Goal: Contribute content: Add original content to the website for others to see

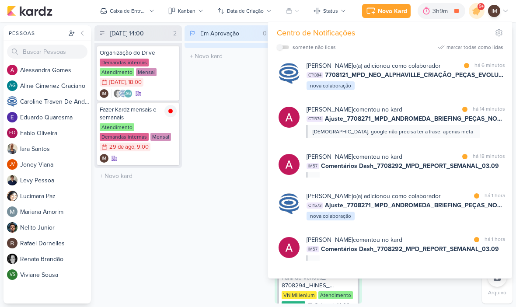
scroll to position [0, 0]
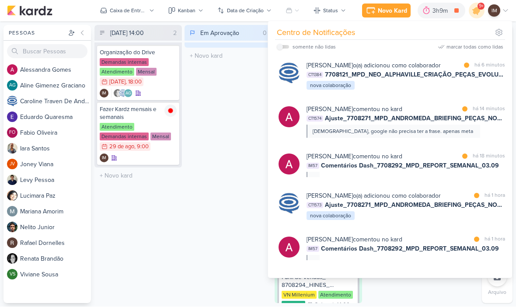
click at [430, 98] on div "Caroline Traven De Andrade o(a) adicionou como colaborador marcar como lida há …" at bounding box center [391, 76] width 237 height 44
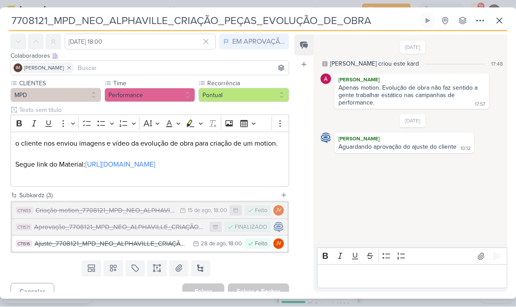
scroll to position [24, 0]
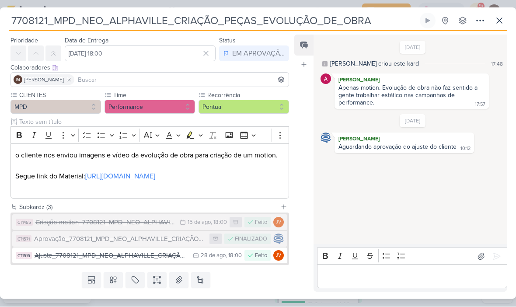
click at [497, 21] on icon at bounding box center [499, 21] width 10 height 10
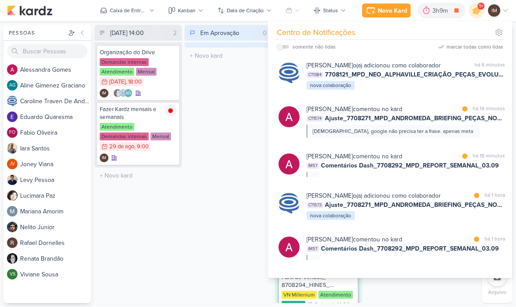
click at [394, 11] on div "Novo Kard" at bounding box center [392, 11] width 29 height 9
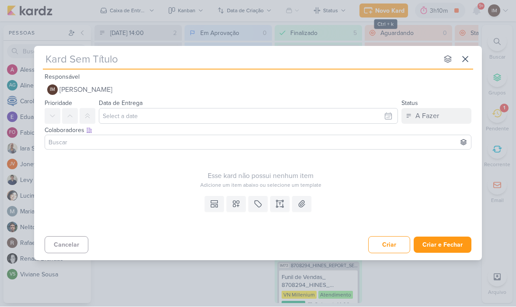
click at [381, 61] on input "text" at bounding box center [240, 60] width 395 height 16
click at [64, 57] on input "text" at bounding box center [240, 60] width 395 height 16
type input "7708121_MPD_NEO_ALPHAVILLE_CRIAÇÃO_PEÇAS_EVOLUÇÃO_DE_OBRA"
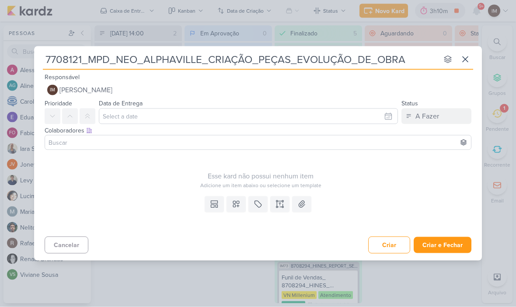
click at [55, 63] on input "7708121_MPD_NEO_ALPHAVILLE_CRIAÇÃO_PEÇAS_EVOLUÇÃO_DE_OBRA" at bounding box center [240, 60] width 395 height 16
click at [51, 65] on input "7708121_MPD_NEO_ALPHAVILLE_CRIAÇÃO_PEÇAS_EVOLUÇÃO_DE_OBRA" at bounding box center [240, 60] width 395 height 16
type input "SUBIR7708121_MPD_NEO_ALPHAVILLE_CRIAÇÃO_PEÇAS_EVOLUÇÃO_DE_OBRA"
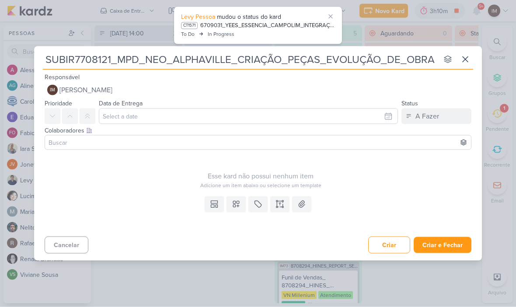
type input "SUBIR 7708121_MPD_NEO_ALPHAVILLE_CRIAÇÃO_PEÇAS_EVOLUÇÃO_DE_OBRA"
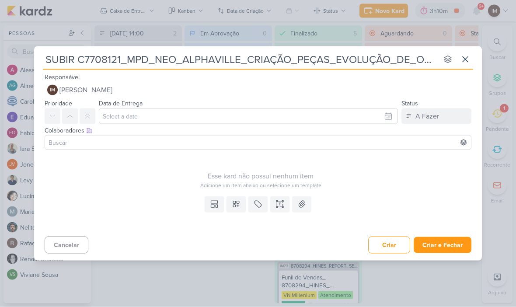
type input "SUBIR CE7708121_MPD_NEO_ALPHAVILLE_CRIAÇÃO_PEÇAS_EVOLUÇÃO_DE_OBRA"
type input "SUBIR CEI7708121_MPD_NEO_ALPHAVILLE_CRIAÇÃO_PEÇAS_EVOLUÇÃO_DE_OBRA"
type input "SUBIR C7708121_MPD_NEO_ALPHAVILLE_CRIAÇÃO_PEÇAS_EVOLUÇÃO_DE_OBRA"
type input "SUBIR CRIAT7708121_MPD_NEO_ALPHAVILLE_CRIAÇÃO_PEÇAS_EVOLUÇÃO_DE_OBRA"
type input "SUBIR CRIATA7708121_MPD_NEO_ALPHAVILLE_CRIAÇÃO_PEÇAS_EVOLUÇÃO_DE_OBRA"
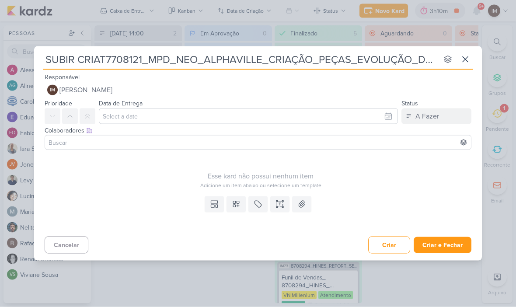
type input "SUBIR CRIATI7708121_MPD_NEO_ALPHAVILLE_CRIAÇÃO_PEÇAS_EVOLUÇÃO_DE_OBRA"
type input "SUBIR CRIATIV7708121_MPD_NEO_ALPHAVILLE_CRIAÇÃO_PEÇAS_EVOLUÇÃO_DE_OBRA"
type input "SUBIR CRIATIVO7708121_MPD_NEO_ALPHAVILLE_CRIAÇÃO_PEÇAS_EVOLUÇÃO_DE_OBRA"
type input "SUBIR CRIATIVO_7708121_MPD_NEO_ALPHAVILLE_CRIAÇÃO_PEÇAS_EVOLUÇÃO_DE_OBRA"
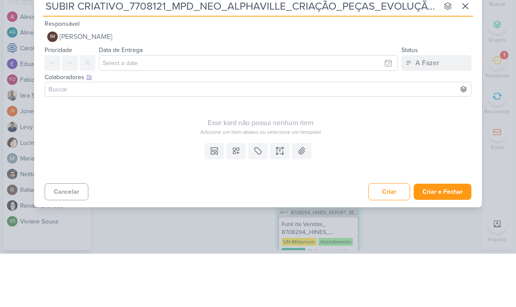
type input "SUBIR CRIATIVO_7708121_MPD_NEO_ALPHAVILLE_CRIAÇÃO_PEÇAS_EVOLUÇÃO_DE_OBRA"
click at [276, 108] on input "text" at bounding box center [248, 116] width 299 height 16
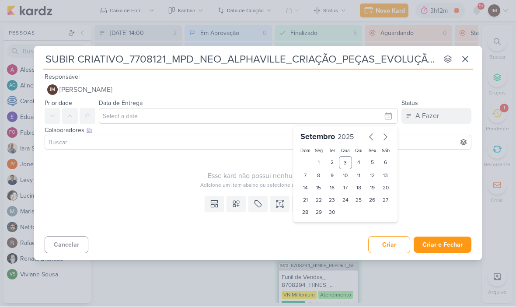
click at [375, 162] on div "5" at bounding box center [373, 163] width 14 height 13
type input "5 de setembro de 2025 às 23:59"
click at [327, 224] on select "00 05 10 15 20 25 30 35 40 45 50 55 59" at bounding box center [333, 227] width 12 height 10
click at [319, 224] on select "00 01 02 03 04 05 06 07 08 09 10 11 12 13 14 15 16 17 18 19 20 21 22 23" at bounding box center [319, 227] width 12 height 10
select select "18"
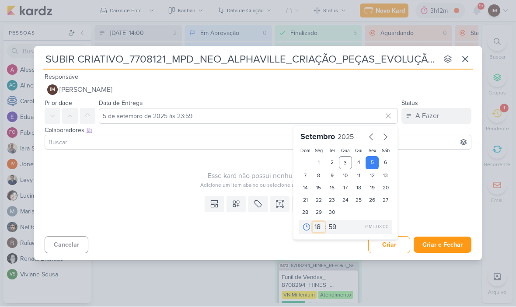
type input "5 de setembro de 2025 às 18:59"
click at [337, 222] on select "00 05 10 15 20 25 30 35 40 45 50 55 59" at bounding box center [333, 227] width 12 height 10
select select "0"
type input "5 de setembro de 2025 às 18:00"
click at [240, 207] on icon at bounding box center [236, 204] width 9 height 9
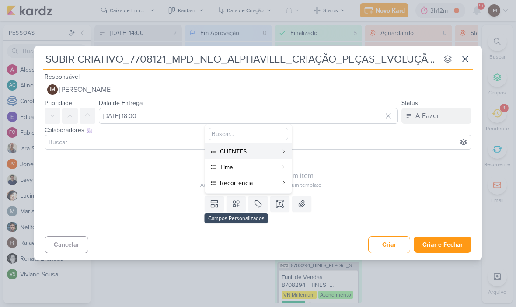
click at [253, 154] on div "CLIENTES" at bounding box center [249, 151] width 58 height 9
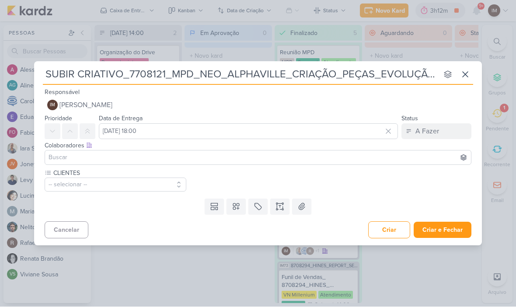
click at [237, 208] on icon at bounding box center [236, 207] width 6 height 6
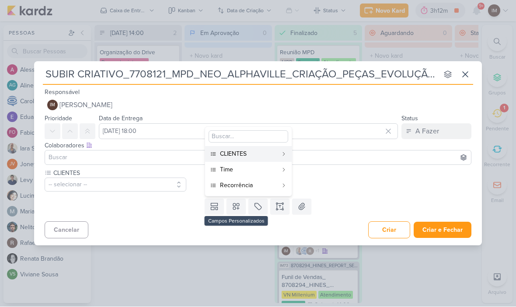
click at [253, 169] on div "Time" at bounding box center [249, 169] width 58 height 9
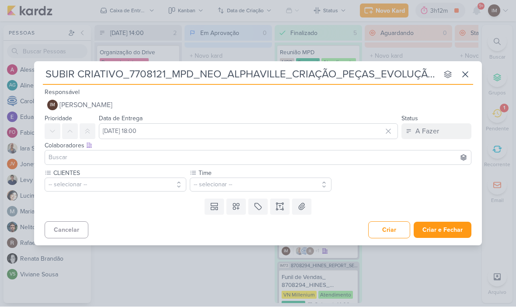
click at [242, 204] on button at bounding box center [236, 207] width 19 height 16
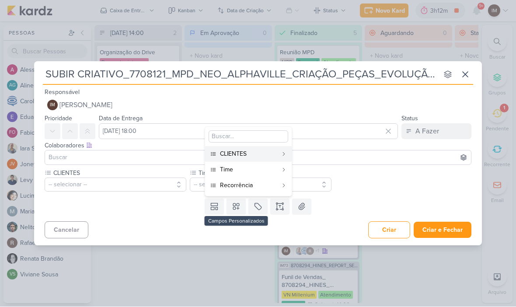
click at [248, 185] on div "Recorrência" at bounding box center [249, 185] width 58 height 9
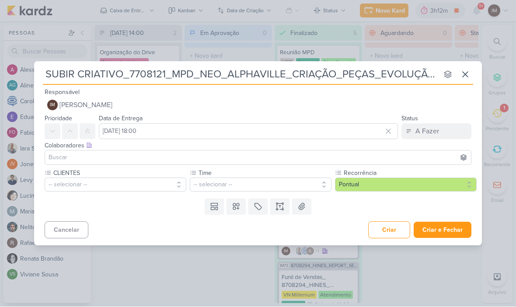
click at [148, 185] on button "-- selecionar --" at bounding box center [116, 185] width 142 height 14
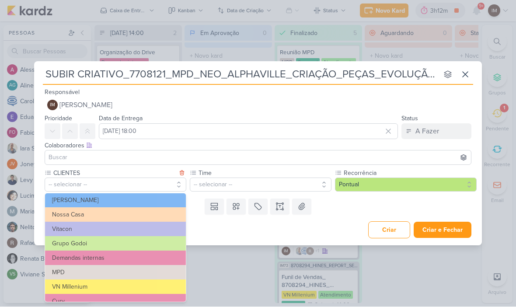
scroll to position [36, 0]
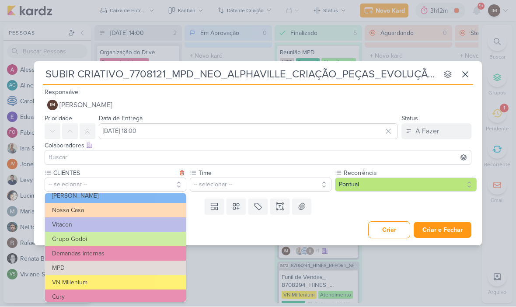
click at [134, 267] on button "MPD" at bounding box center [115, 268] width 141 height 14
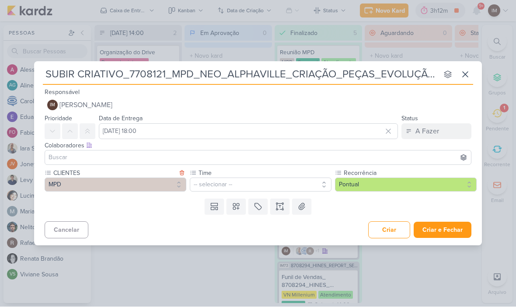
click at [237, 184] on button "-- selecionar --" at bounding box center [261, 185] width 142 height 14
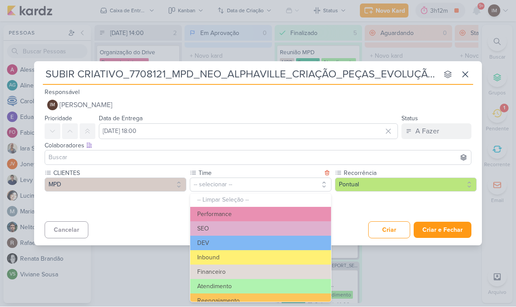
scroll to position [3, 0]
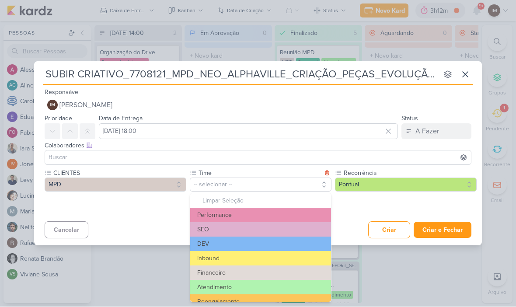
click at [278, 211] on button "Performance" at bounding box center [260, 215] width 141 height 14
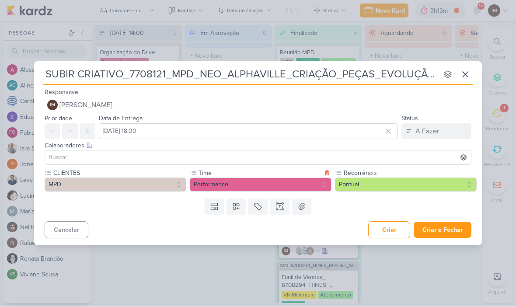
click at [280, 202] on icon at bounding box center [280, 206] width 9 height 9
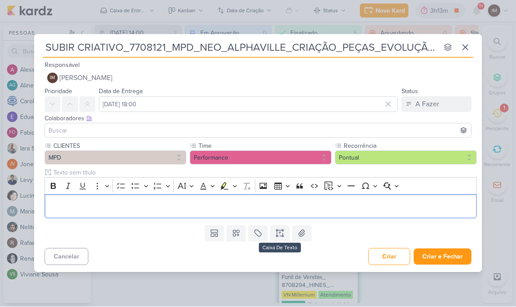
click at [274, 211] on p "Editor editing area: main" at bounding box center [260, 206] width 423 height 10
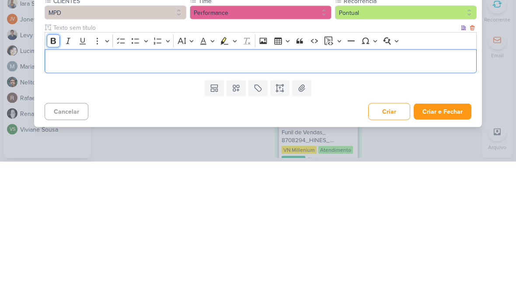
click at [53, 180] on button "Bold" at bounding box center [53, 186] width 13 height 13
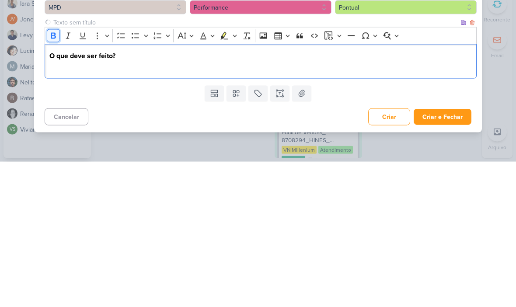
click at [51, 178] on icon "Editor toolbar" at bounding box center [53, 181] width 5 height 6
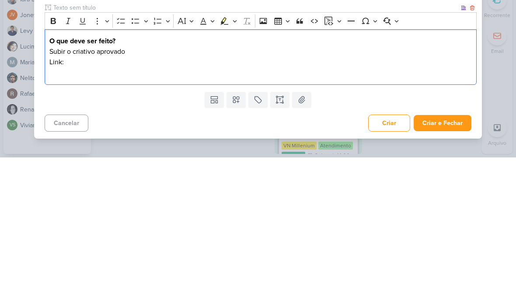
click at [52, 206] on p "Link:" at bounding box center [260, 211] width 423 height 10
click at [281, 217] on p "Editor editing area: main" at bounding box center [260, 222] width 423 height 10
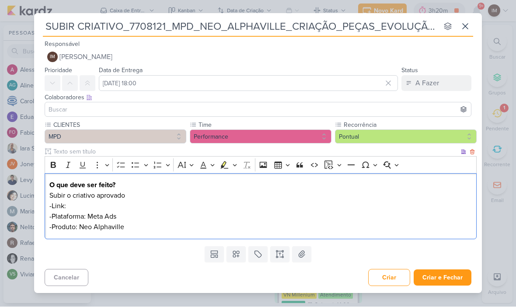
click at [496, 22] on div "SUBIR CRIATIVO_7708121_MPD_NEO_ALPHAVILLE_CRIAÇÃO_PEÇAS_EVOLUÇÃO_DE_OBRA nenhum…" at bounding box center [258, 153] width 516 height 307
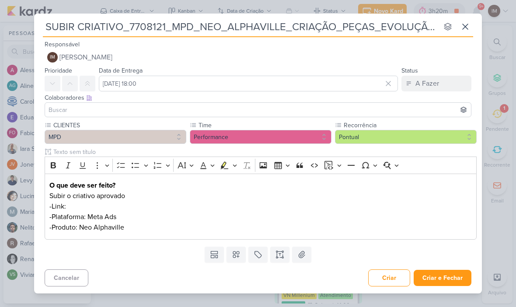
click at [76, 205] on p "-Link:" at bounding box center [260, 206] width 423 height 10
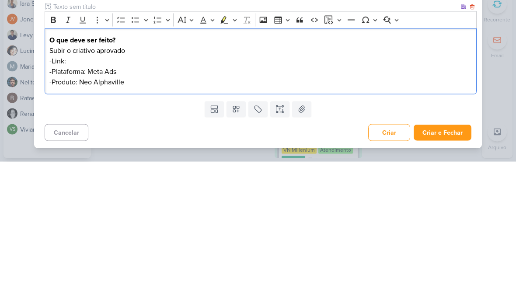
click at [76, 201] on p "-Link:" at bounding box center [260, 206] width 423 height 10
click at [59, 201] on p "-Link:https://drive.google.com/drive/folders/1J4N_1rUyazKR947cqPnt4iazfFIWTX_Q" at bounding box center [260, 206] width 423 height 10
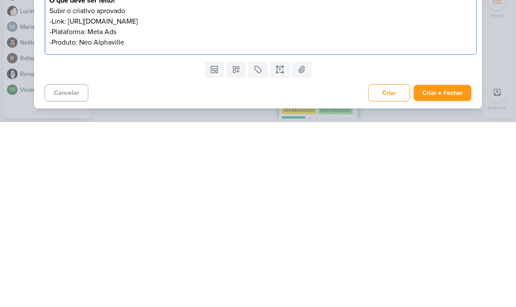
click at [445, 270] on button "Criar e Fechar" at bounding box center [443, 278] width 58 height 16
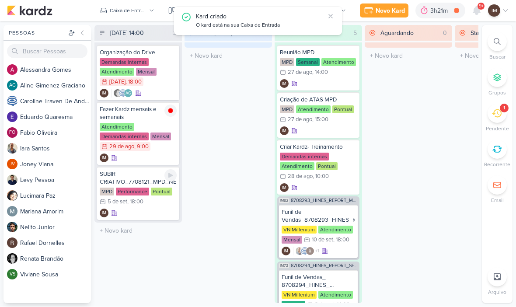
click at [148, 210] on div "IM" at bounding box center [138, 213] width 77 height 9
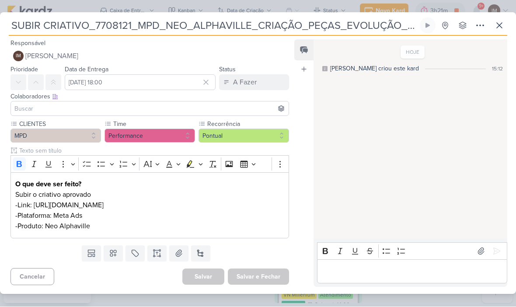
click at [480, 26] on icon at bounding box center [480, 26] width 10 height 10
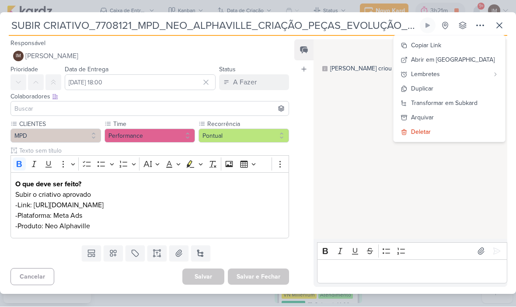
click at [478, 102] on div "Transformar em Subkard" at bounding box center [444, 103] width 66 height 9
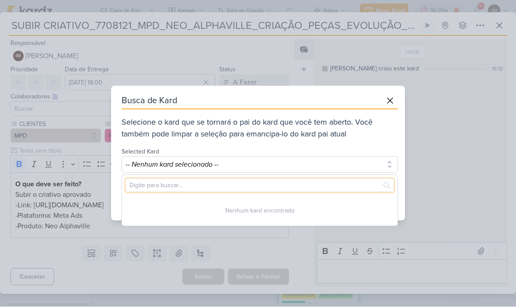
click at [260, 182] on input "text" at bounding box center [260, 186] width 269 height 14
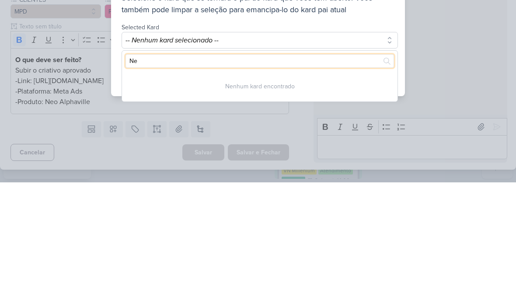
type input "Neo"
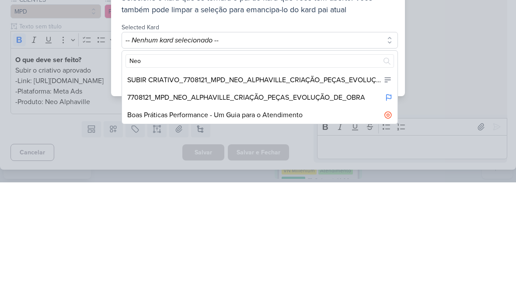
click at [311, 217] on div "7708121_MPD_NEO_ALPHAVILLE_CRIAÇÃO_PEÇAS_EVOLUÇÃO_DE_OBRA" at bounding box center [246, 222] width 238 height 10
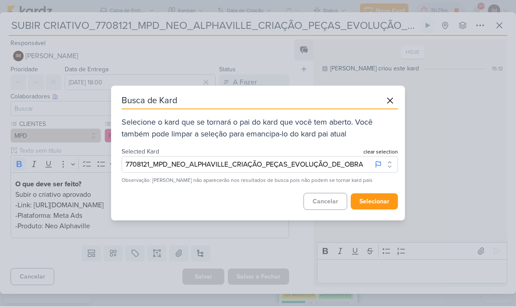
click at [378, 197] on button "selecionar" at bounding box center [374, 202] width 47 height 16
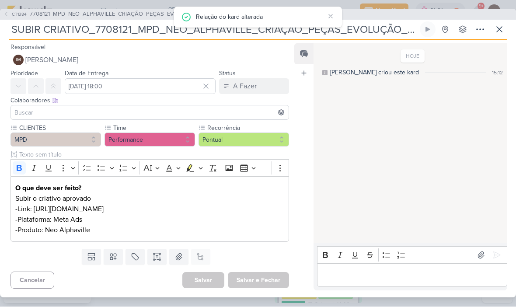
click at [91, 111] on input at bounding box center [150, 113] width 274 height 10
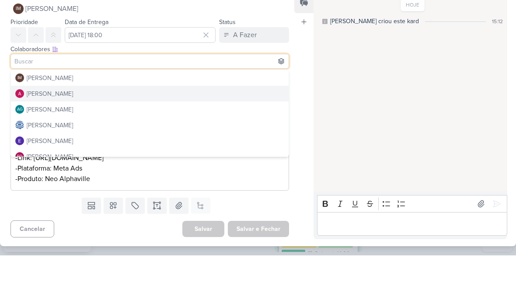
click at [148, 137] on button "[PERSON_NAME]" at bounding box center [150, 145] width 278 height 16
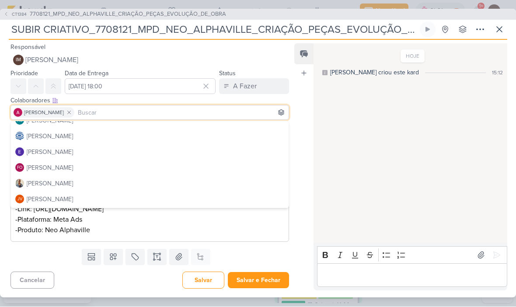
scroll to position [41, 0]
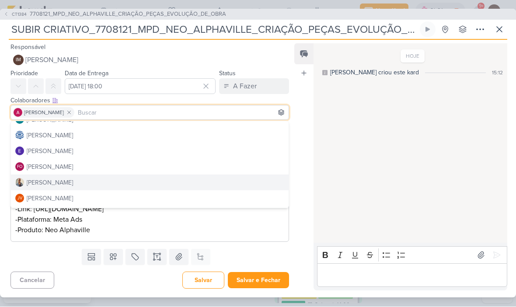
click at [100, 184] on button "[PERSON_NAME]" at bounding box center [150, 183] width 278 height 16
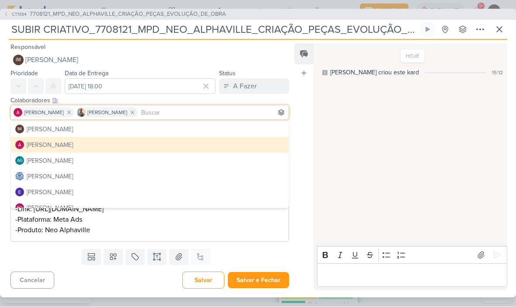
scroll to position [0, 0]
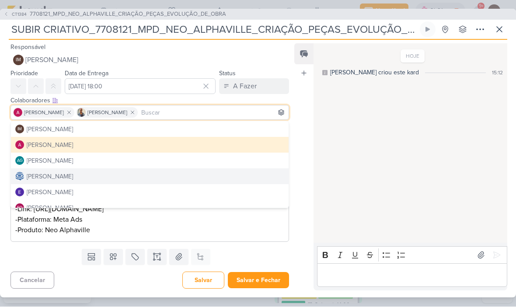
click at [122, 176] on button "[PERSON_NAME]" at bounding box center [150, 177] width 278 height 16
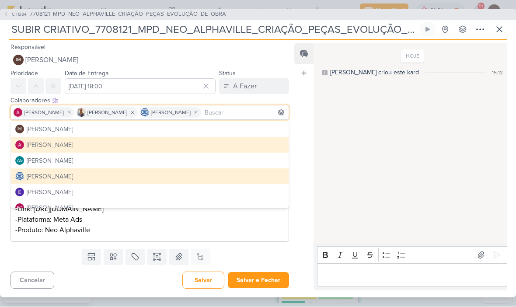
click at [91, 283] on div "Cancelar Salvar Salvar e Fechar Ctrl + Enter" at bounding box center [146, 280] width 293 height 22
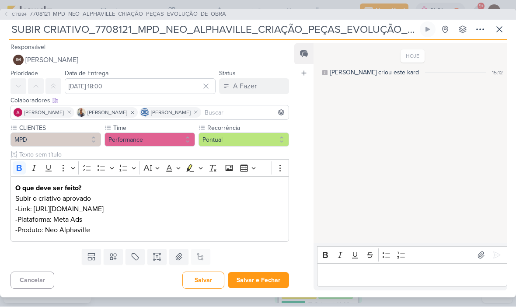
click at [269, 279] on button "Salvar e Fechar" at bounding box center [258, 280] width 61 height 16
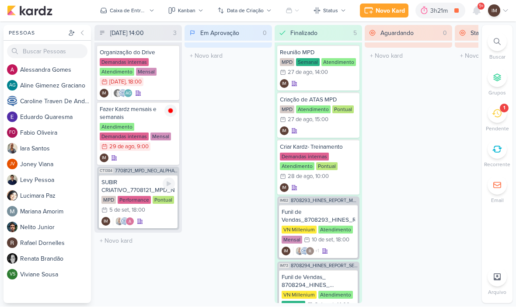
click at [157, 224] on div "IM" at bounding box center [137, 221] width 73 height 9
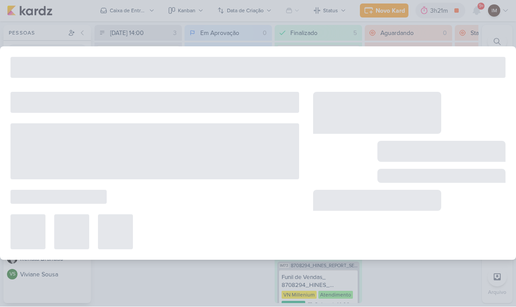
click at [162, 222] on div at bounding box center [154, 232] width 289 height 35
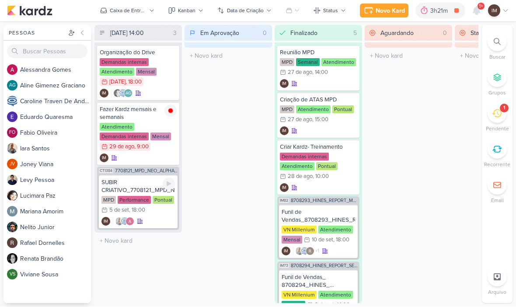
click at [146, 220] on div "IM" at bounding box center [137, 221] width 73 height 9
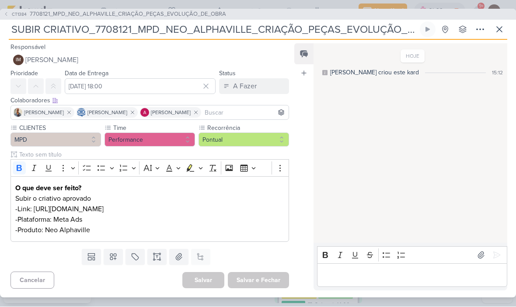
click at [199, 115] on icon at bounding box center [196, 113] width 6 height 6
click at [78, 60] on span "[PERSON_NAME]" at bounding box center [51, 60] width 53 height 10
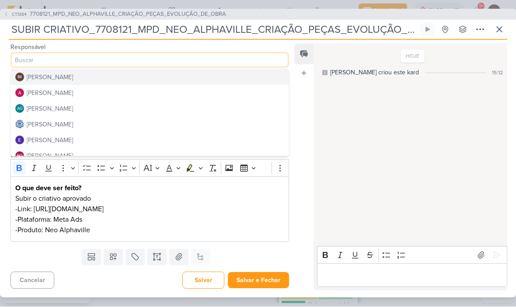
click at [117, 93] on button "[PERSON_NAME]" at bounding box center [150, 93] width 278 height 16
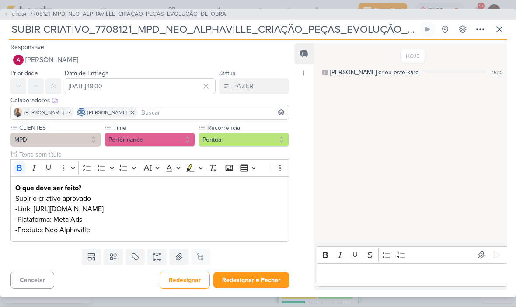
click at [198, 115] on input at bounding box center [213, 113] width 147 height 10
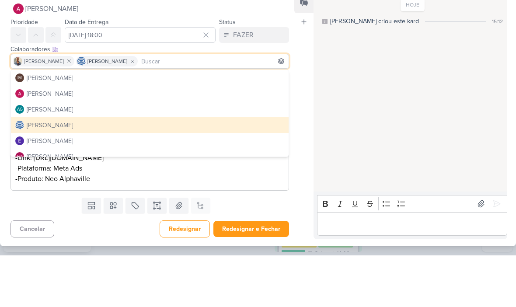
click at [232, 108] on input at bounding box center [213, 113] width 147 height 10
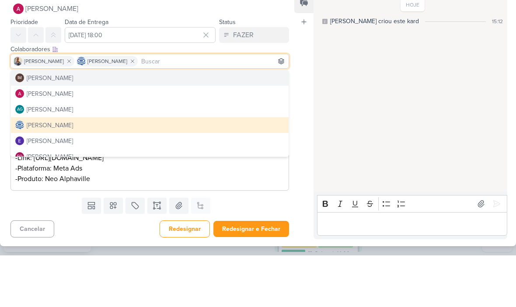
click at [214, 122] on button "IM Isabella Machado Guimarães" at bounding box center [150, 130] width 278 height 16
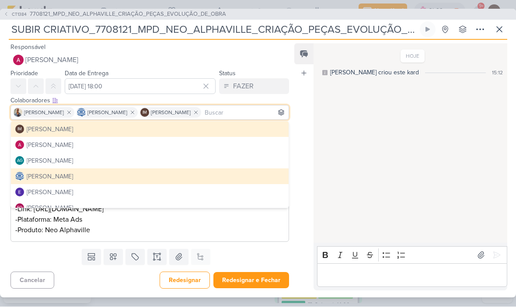
click at [261, 284] on button "Redesignar e Fechar" at bounding box center [251, 280] width 76 height 16
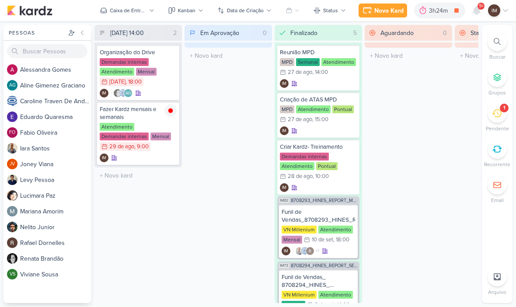
click at [475, 13] on icon at bounding box center [476, 11] width 7 height 8
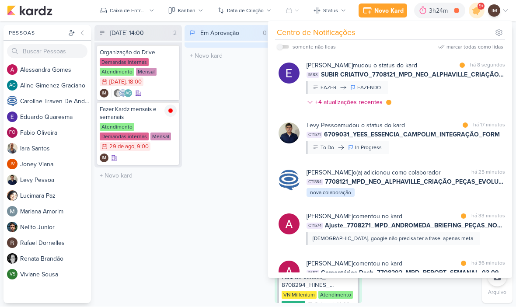
click at [199, 70] on div "Em Aprovação 0 Mover Para Esquerda Mover Para Direita Deletar O título do kard …" at bounding box center [228, 164] width 87 height 278
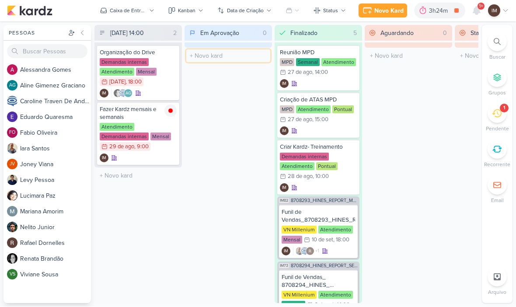
click at [209, 62] on input "text" at bounding box center [228, 56] width 84 height 13
click at [206, 96] on div "Em Aprovação 0 Mover Para Esquerda Mover Para Direita Deletar O título do kard …" at bounding box center [228, 164] width 87 height 278
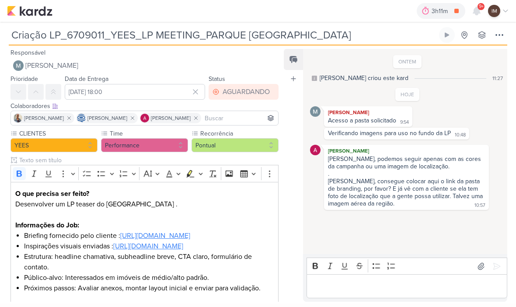
scroll to position [0, 0]
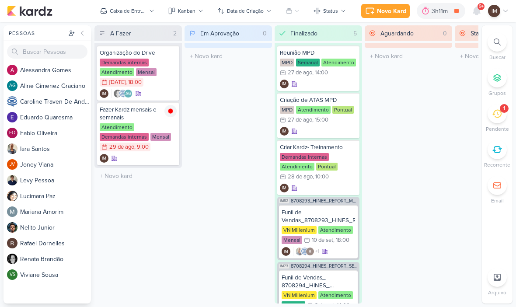
click at [475, 15] on icon at bounding box center [476, 11] width 10 height 10
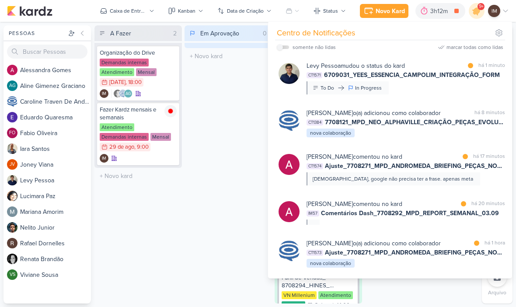
click at [421, 113] on div "[PERSON_NAME] o(a) adicionou como colaborador" at bounding box center [374, 112] width 134 height 9
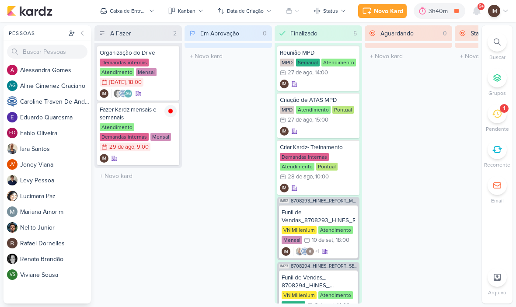
click at [480, 12] on icon at bounding box center [476, 11] width 7 height 8
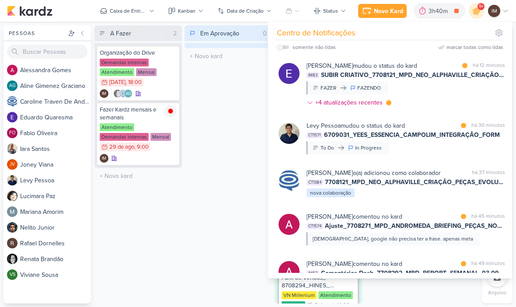
click at [234, 181] on div "Em Aprovação 0 Mover Para Esquerda Mover Para Direita Deletar O título do kard …" at bounding box center [228, 164] width 87 height 278
